Goal: Complete application form

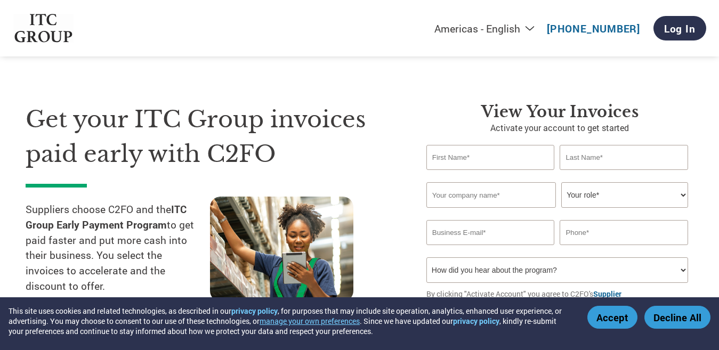
click at [497, 161] on input "text" at bounding box center [490, 157] width 128 height 25
click at [435, 159] on input "praveen" at bounding box center [490, 157] width 128 height 25
type input "Praveen"
click at [630, 168] on input "text" at bounding box center [623, 157] width 128 height 25
type input "[PERSON_NAME]"
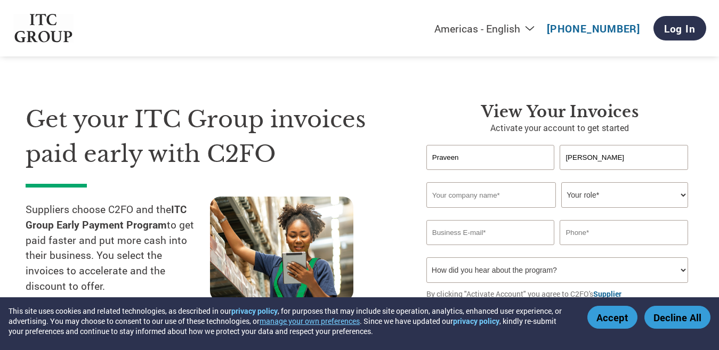
click at [522, 192] on input "text" at bounding box center [490, 195] width 129 height 26
type input "w"
paste input "Watrana Rentals Limited"
type input "Watrana Rentals Limited"
click at [668, 193] on select "Your role* CFO Controller Credit Manager Finance Director Treasurer CEO Preside…" at bounding box center [624, 195] width 127 height 26
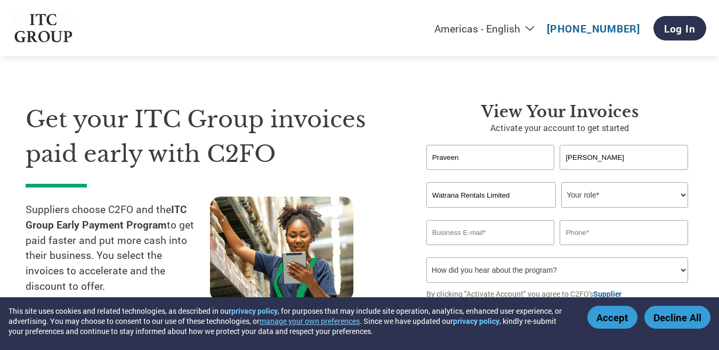
select select "OTHER"
click at [561, 183] on select "Your role* CFO Controller Credit Manager Finance Director Treasurer CEO Preside…" at bounding box center [624, 195] width 127 height 26
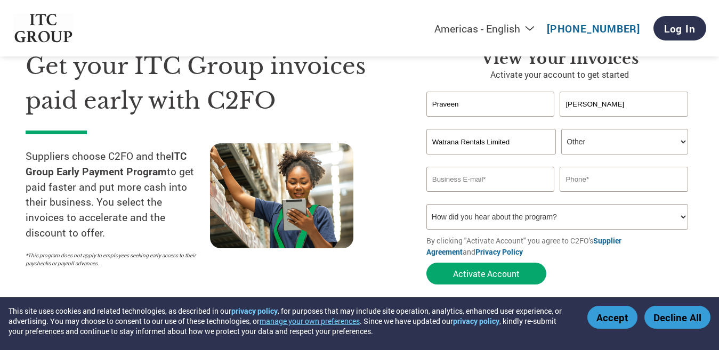
scroll to position [107, 0]
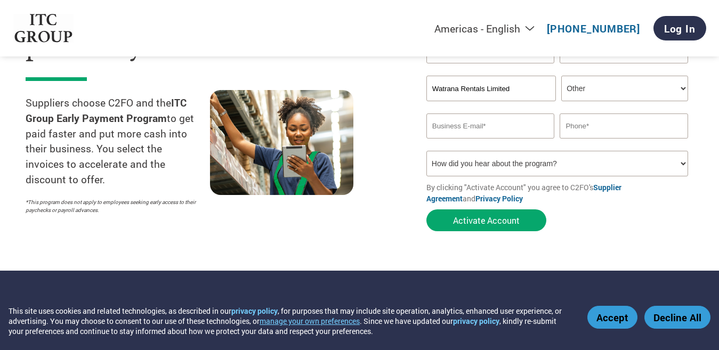
click at [681, 85] on select "Your role* CFO Controller Credit Manager Finance Director Treasurer CEO Preside…" at bounding box center [624, 89] width 127 height 26
click at [533, 129] on input "email" at bounding box center [490, 125] width 128 height 25
paste input "[EMAIL_ADDRESS][DOMAIN_NAME]"
type input "[EMAIL_ADDRESS][DOMAIN_NAME]"
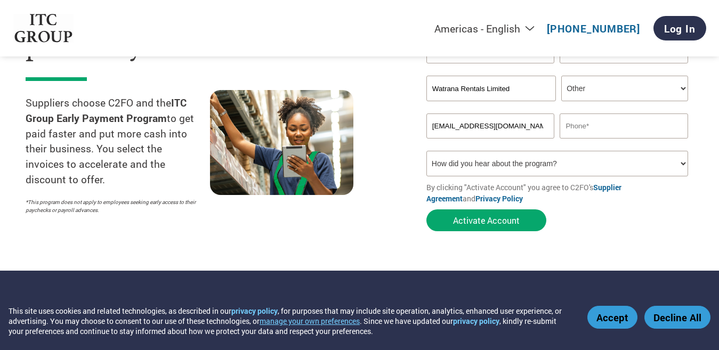
click at [645, 120] on input "text" at bounding box center [623, 125] width 128 height 25
click at [603, 128] on input "text" at bounding box center [623, 125] width 128 height 25
type input "9205883178"
click at [604, 163] on select "How did you hear about the program? Received a letter Email Social Media Online…" at bounding box center [557, 164] width 262 height 26
select select "Email"
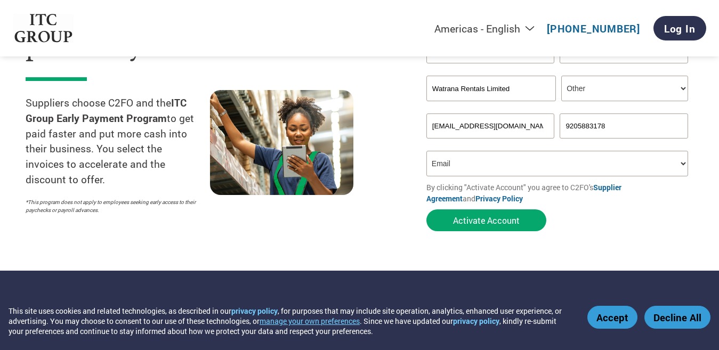
click at [426, 152] on select "How did you hear about the program? Received a letter Email Social Media Online…" at bounding box center [557, 164] width 262 height 26
click at [509, 227] on button "Activate Account" at bounding box center [486, 220] width 120 height 22
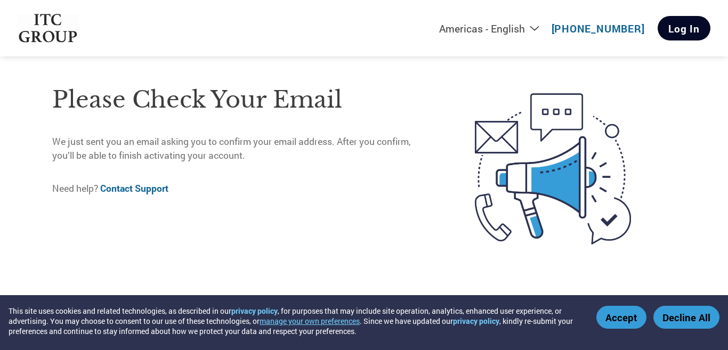
click at [667, 20] on link "Log In" at bounding box center [683, 28] width 53 height 25
